Goal: Information Seeking & Learning: Learn about a topic

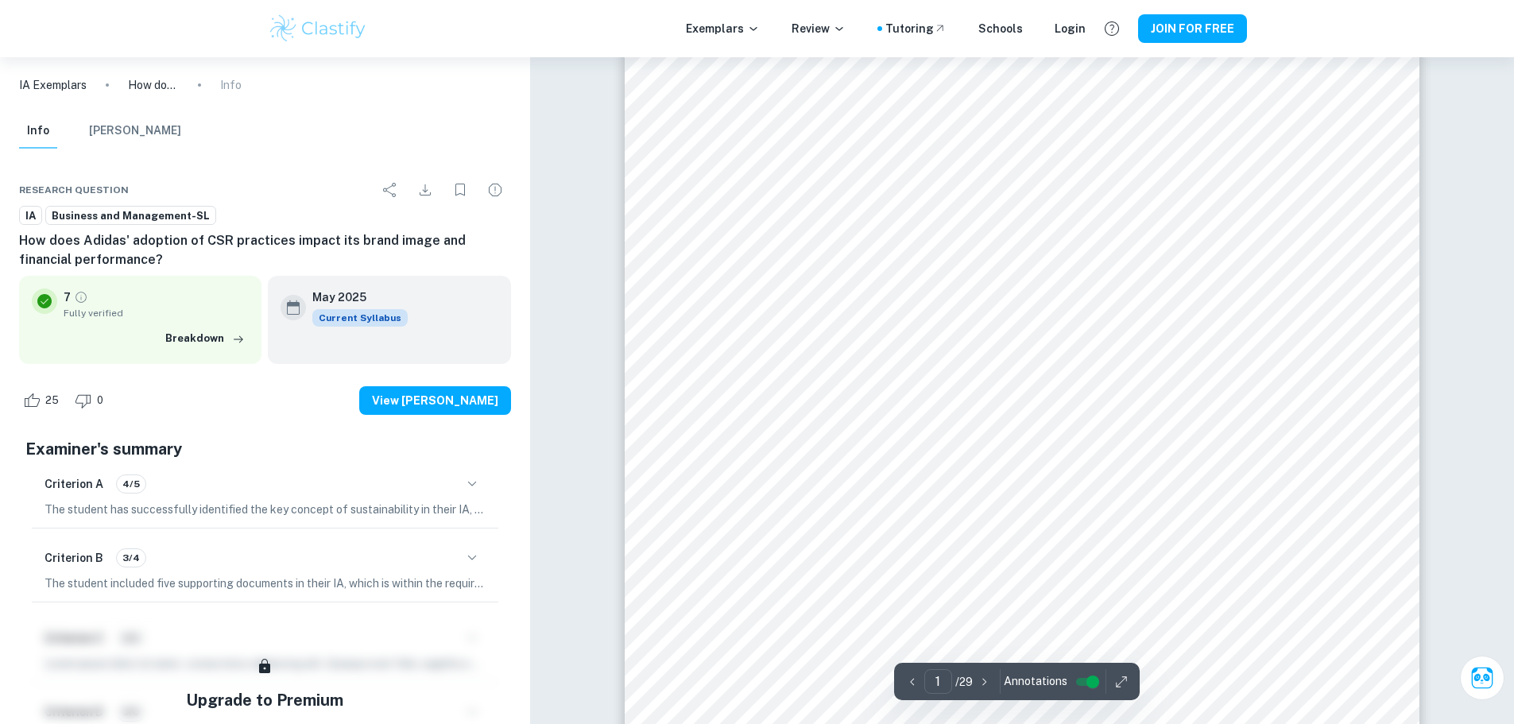
scroll to position [159, 0]
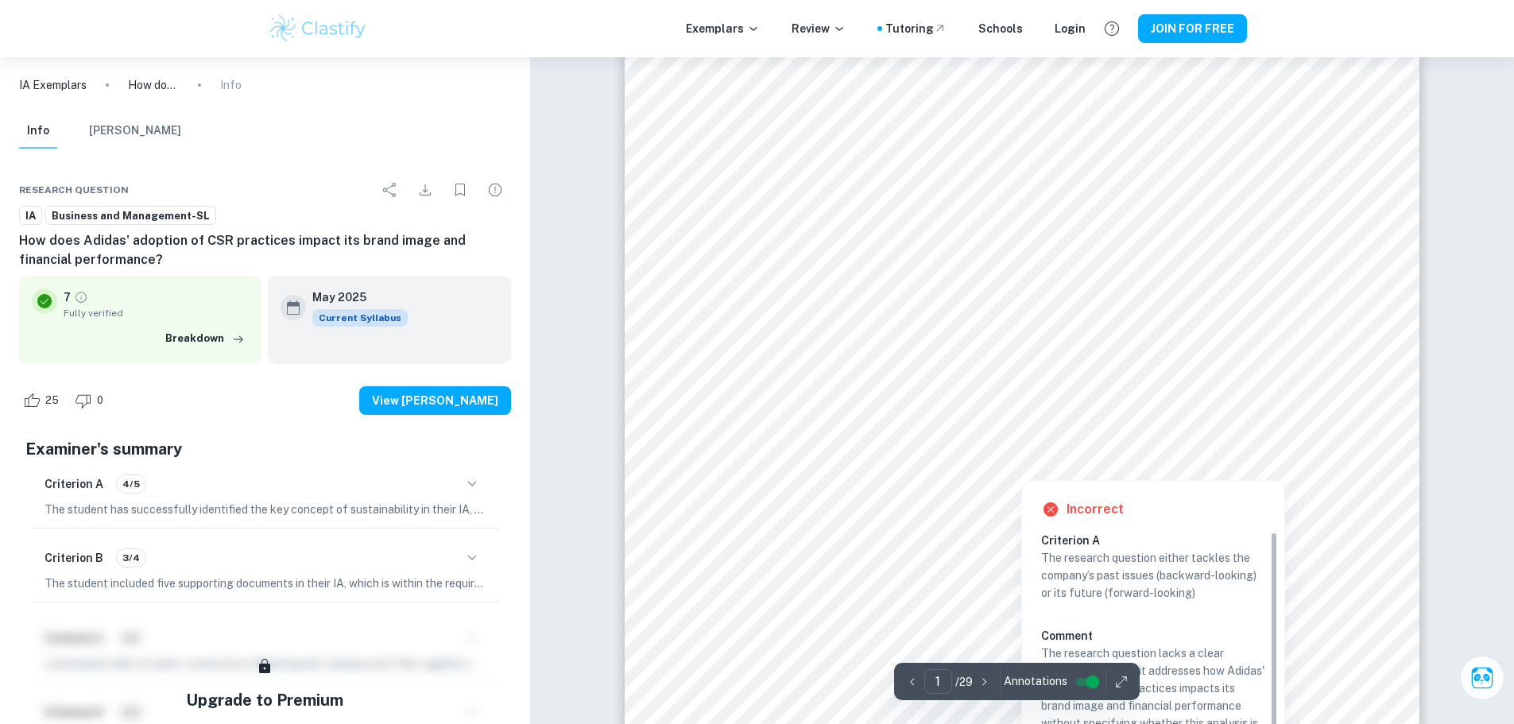
click at [889, 444] on div at bounding box center [1021, 446] width 564 height 21
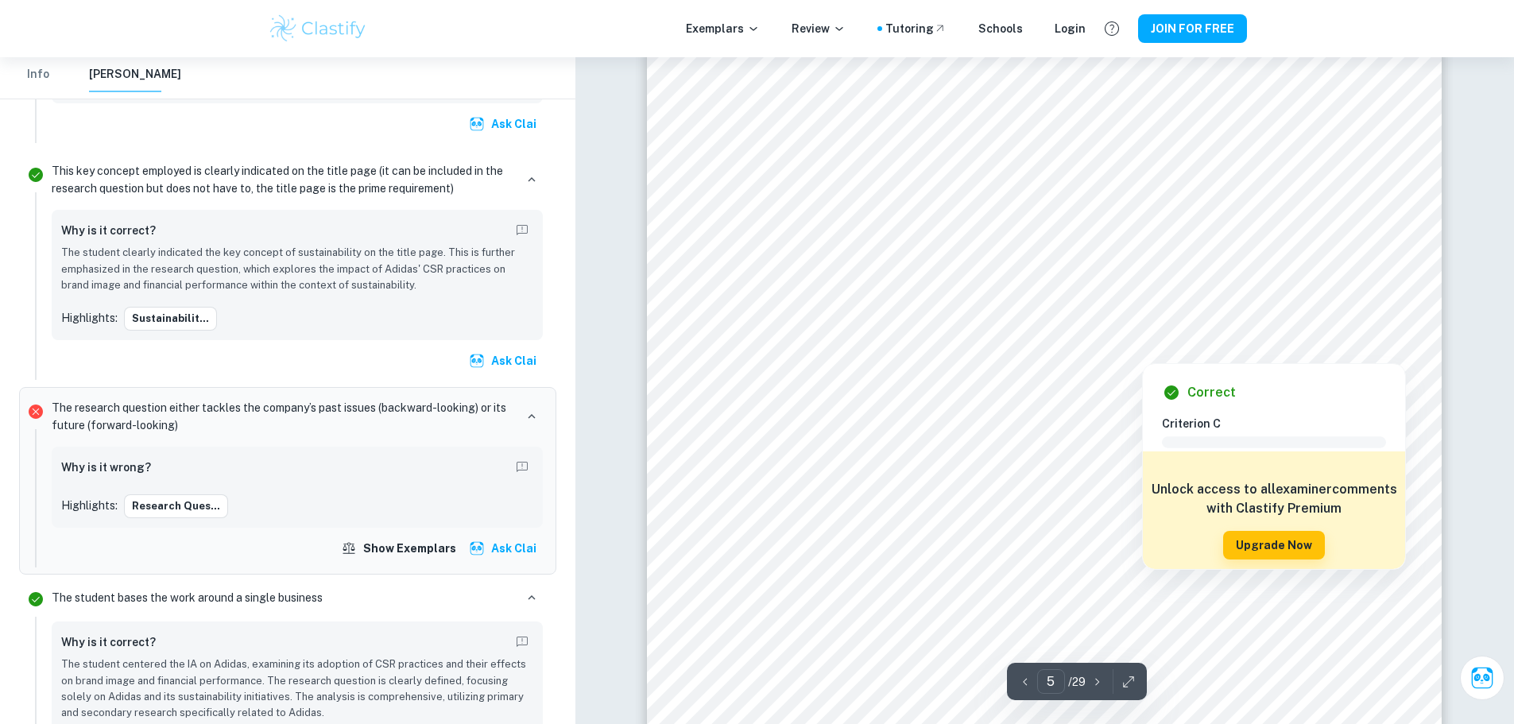
scroll to position [5246, 0]
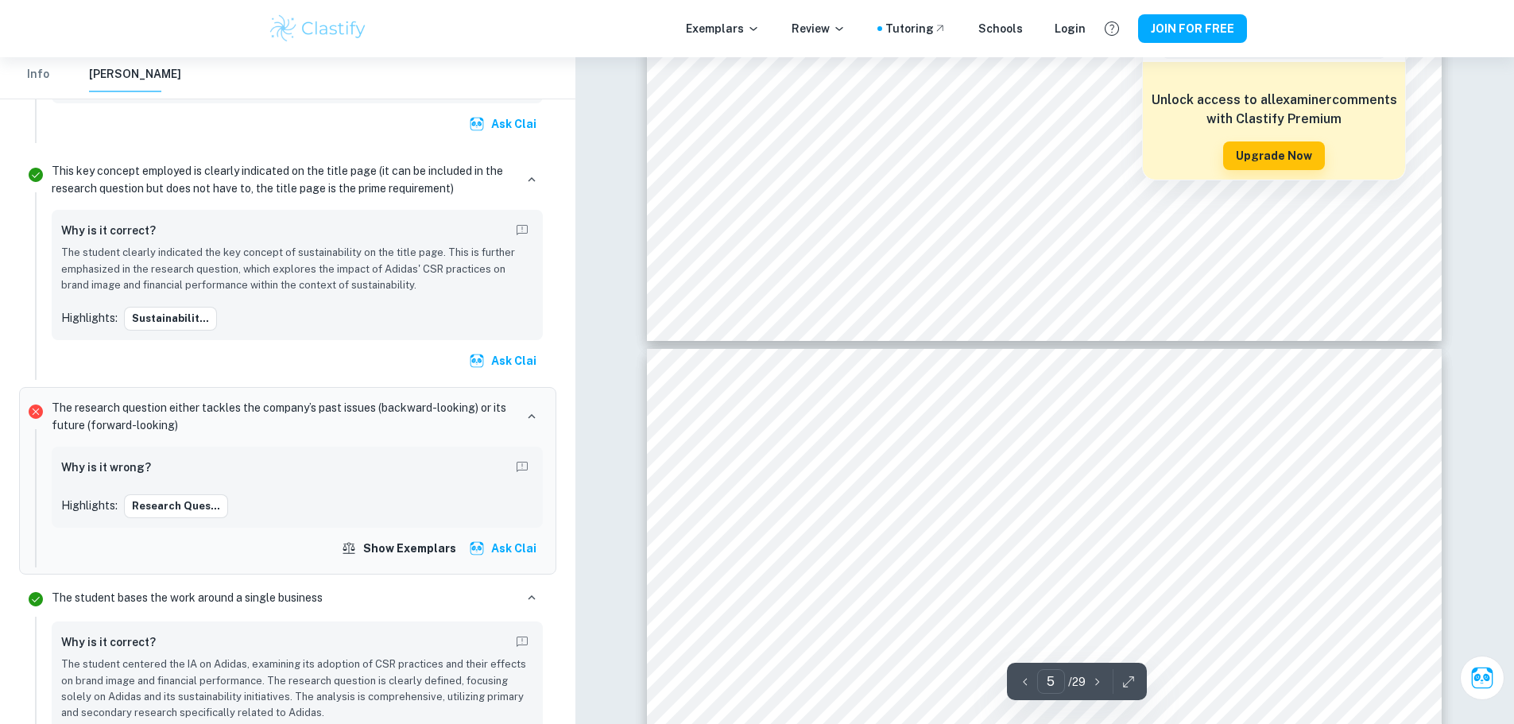
type input "6"
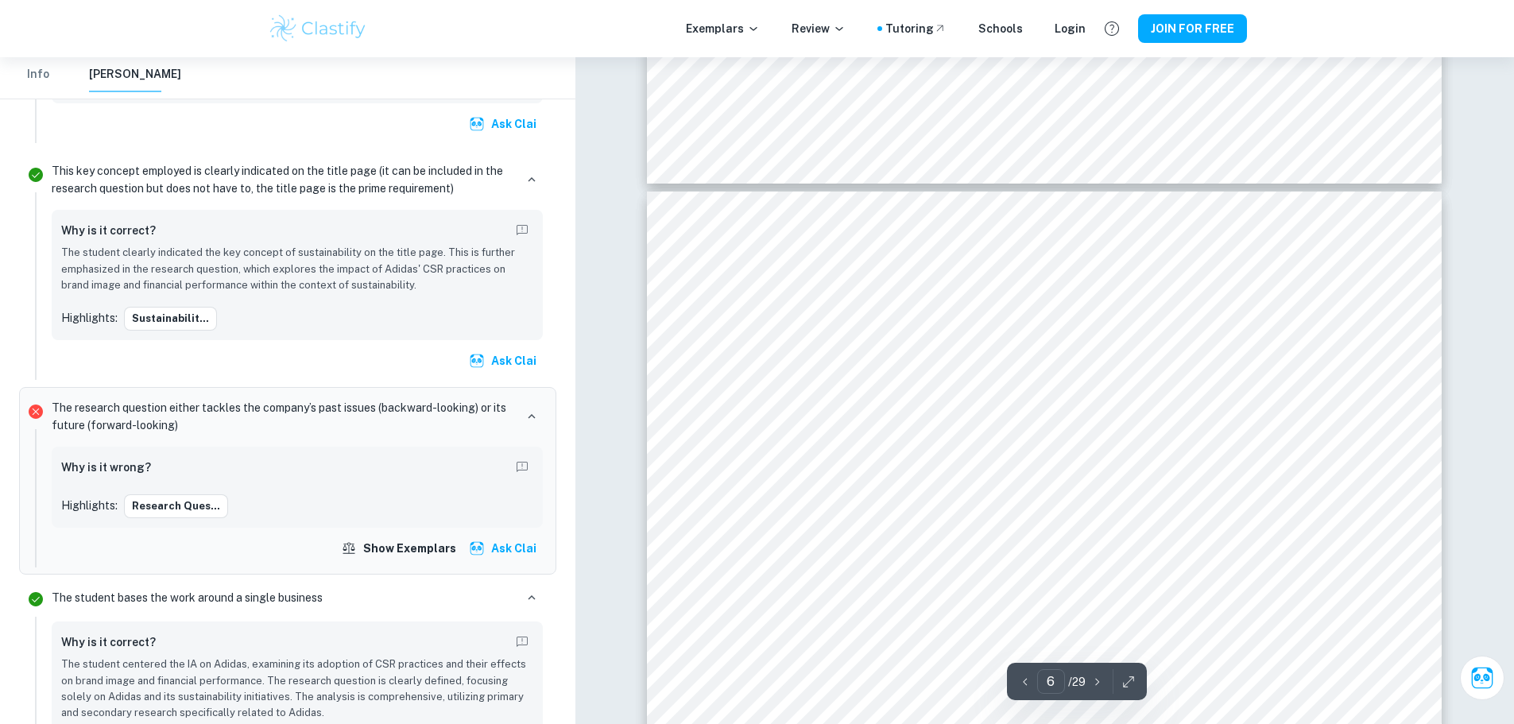
scroll to position [5802, 0]
